Goal: Information Seeking & Learning: Learn about a topic

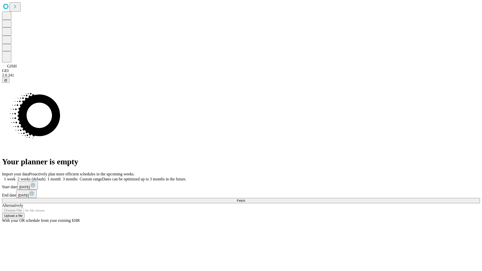
click at [245, 199] on span "Fetch" at bounding box center [241, 201] width 8 height 4
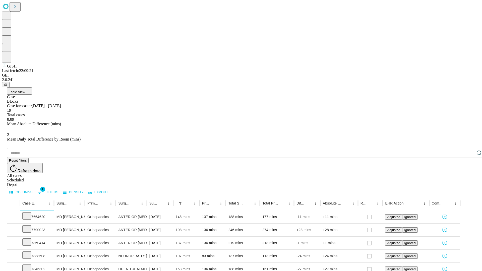
click at [29, 213] on icon at bounding box center [26, 215] width 5 height 5
